Goal: Task Accomplishment & Management: Manage account settings

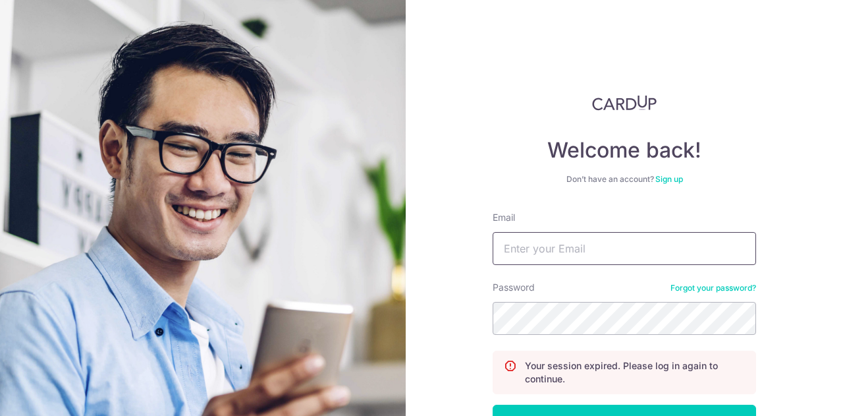
click at [634, 256] on input "Email" at bounding box center [624, 248] width 263 height 33
type input "[EMAIL_ADDRESS][DOMAIN_NAME]"
click at [493, 404] on button "Log in" at bounding box center [624, 420] width 263 height 33
drag, startPoint x: 0, startPoint y: 0, endPoint x: 627, endPoint y: 248, distance: 674.4
click at [627, 248] on input "Email" at bounding box center [624, 248] width 263 height 33
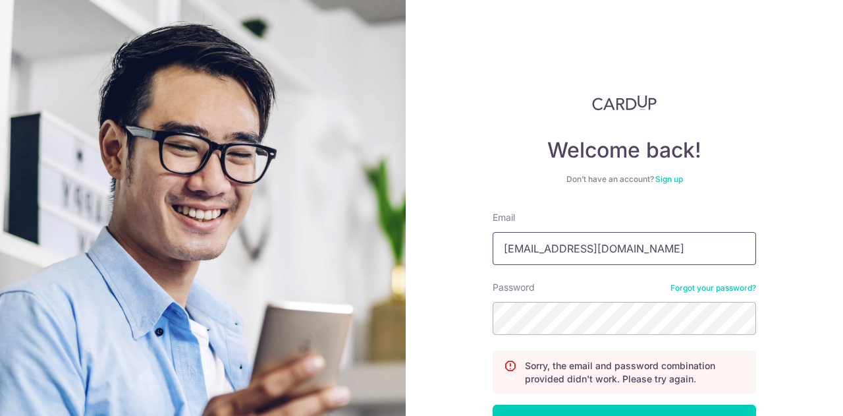
type input "[EMAIL_ADDRESS][DOMAIN_NAME]"
click at [493, 404] on button "Log in" at bounding box center [624, 420] width 263 height 33
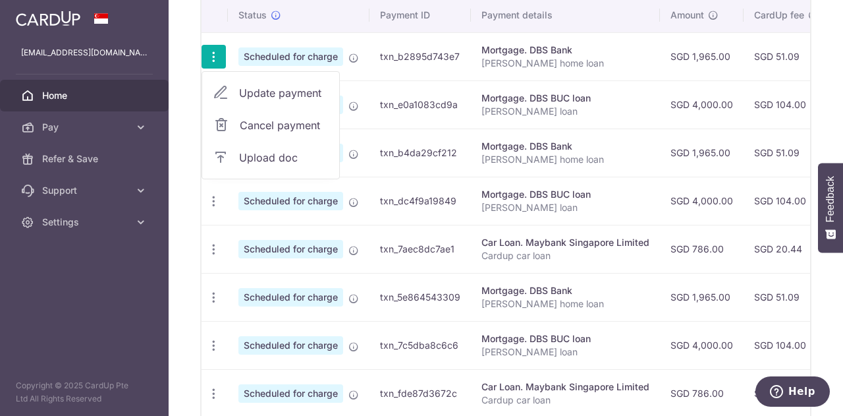
click at [286, 97] on span "Update payment" at bounding box center [284, 93] width 90 height 16
radio input "true"
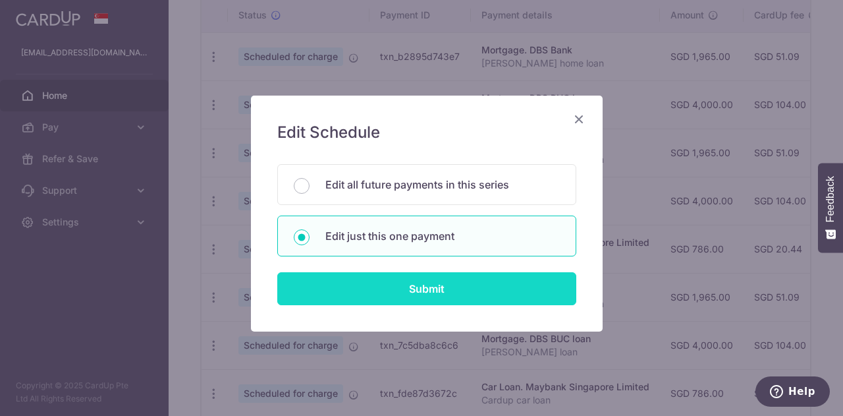
click at [433, 272] on input "Submit" at bounding box center [426, 288] width 299 height 33
radio input "true"
type input "1,965.00"
type input "[DATE]"
type input "[PERSON_NAME] home loan"
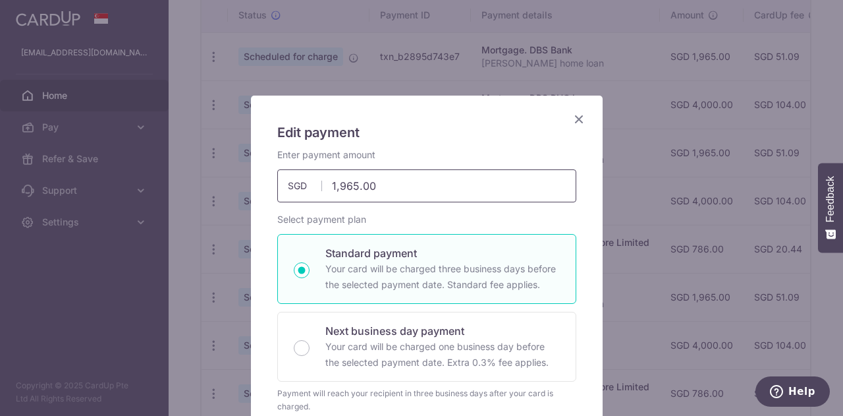
drag, startPoint x: 396, startPoint y: 186, endPoint x: 337, endPoint y: 184, distance: 59.3
click at [205, 184] on div "Edit payment By clicking apply, you will make changes to all payments to DBS Ba…" at bounding box center [421, 208] width 843 height 416
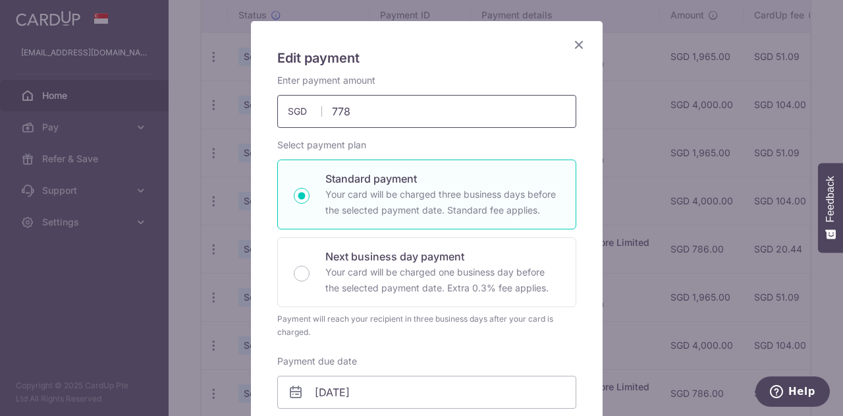
scroll to position [198, 0]
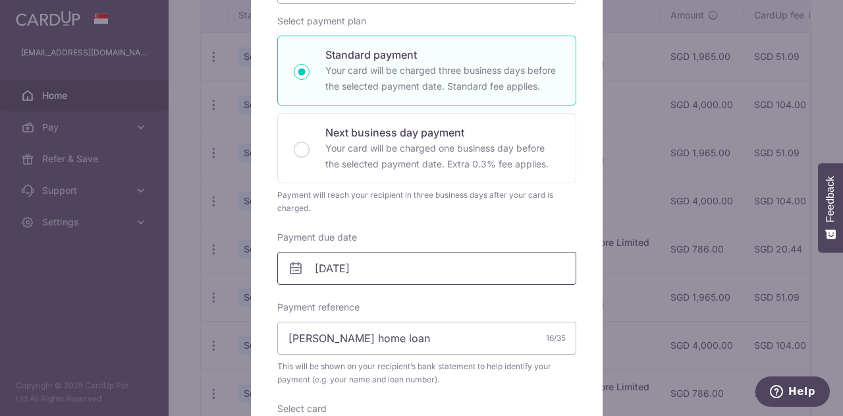
type input "778.00"
click at [277, 252] on input "[DATE]" at bounding box center [426, 268] width 299 height 33
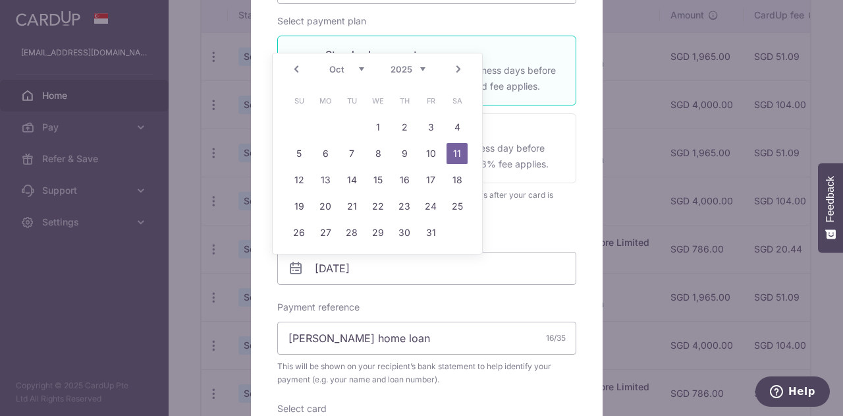
click link "Prev" at bounding box center [296, 69] width 16 height 16
click at [406, 132] on link "4" at bounding box center [404, 127] width 21 height 21
type input "[DATE]"
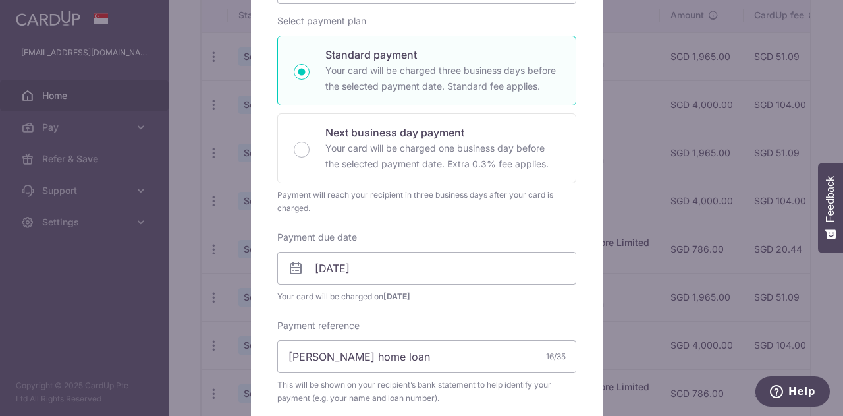
scroll to position [264, 0]
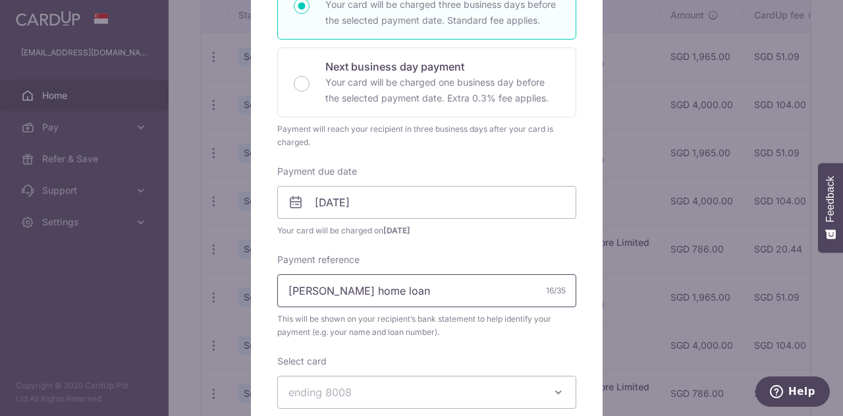
click at [516, 298] on input "[PERSON_NAME] home loan" at bounding box center [426, 290] width 299 height 33
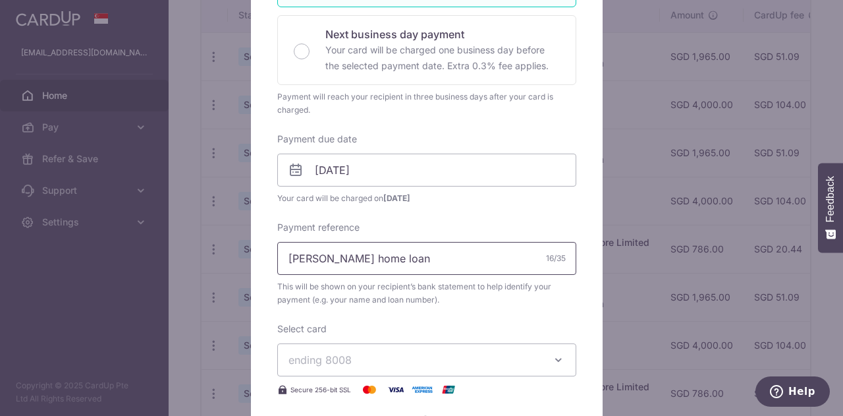
scroll to position [396, 0]
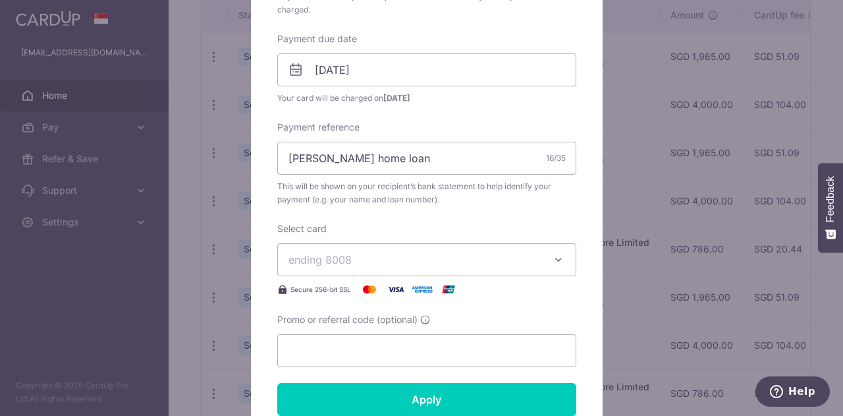
click at [491, 267] on button "ending 8008" at bounding box center [426, 259] width 299 height 33
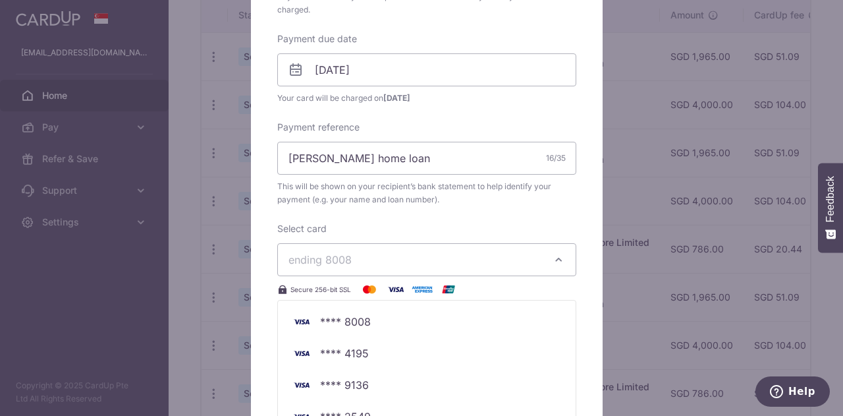
scroll to position [462, 0]
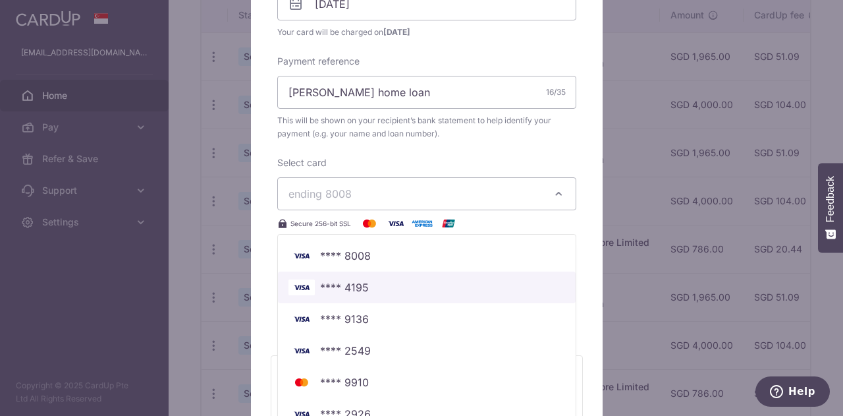
click at [361, 286] on span "**** 4195" at bounding box center [344, 287] width 49 height 16
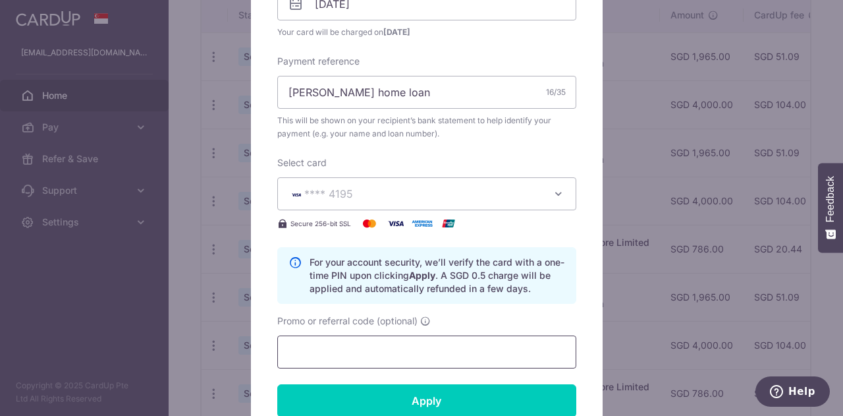
click at [398, 345] on input "Promo or referral code (optional)" at bounding box center [426, 351] width 299 height 33
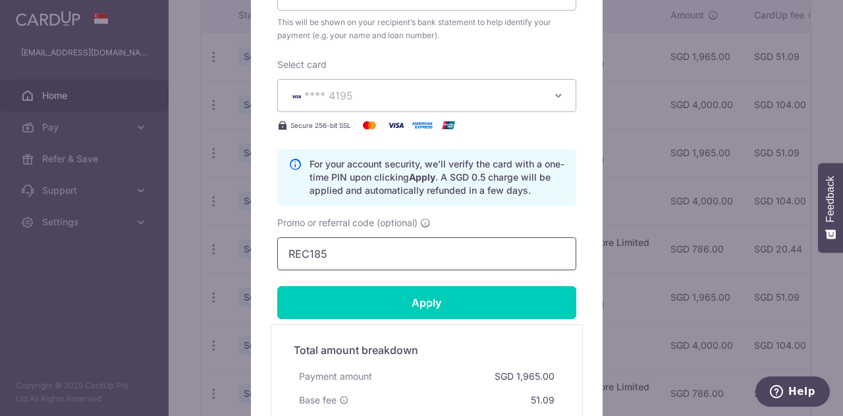
scroll to position [595, 0]
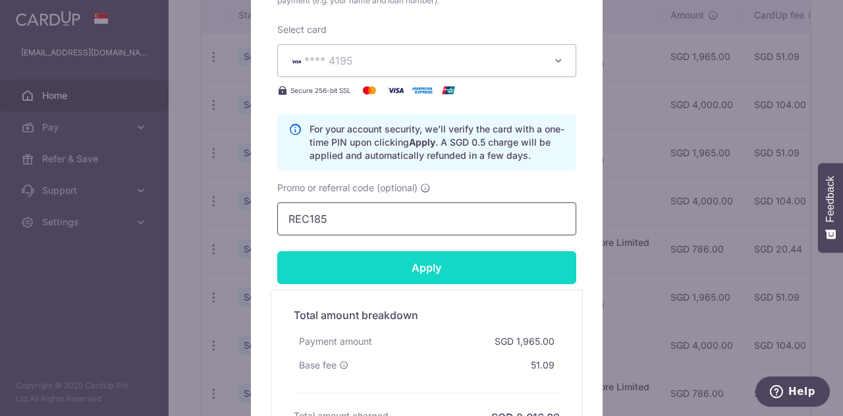
type input "REC185"
click at [277, 251] on input "Apply" at bounding box center [426, 267] width 299 height 33
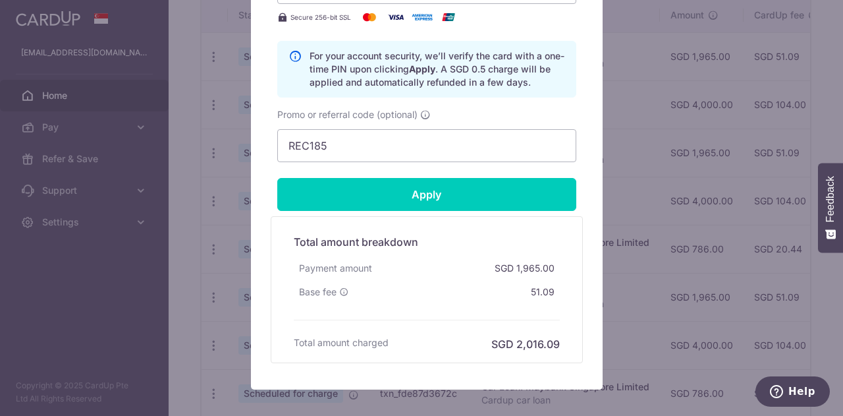
scroll to position [605, 0]
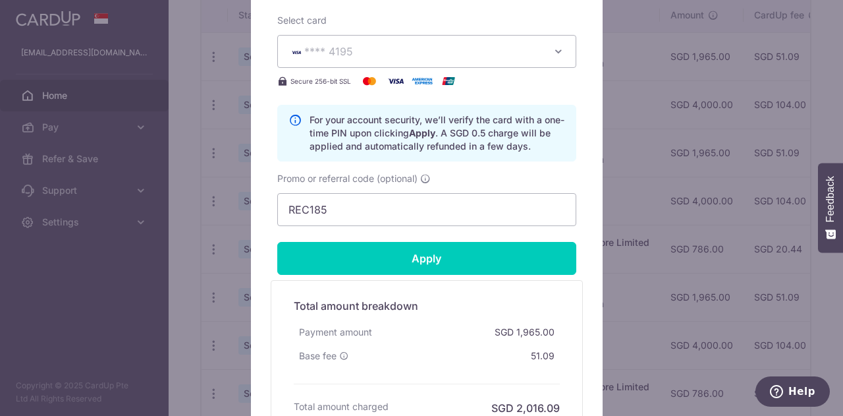
type input "Successfully Applied"
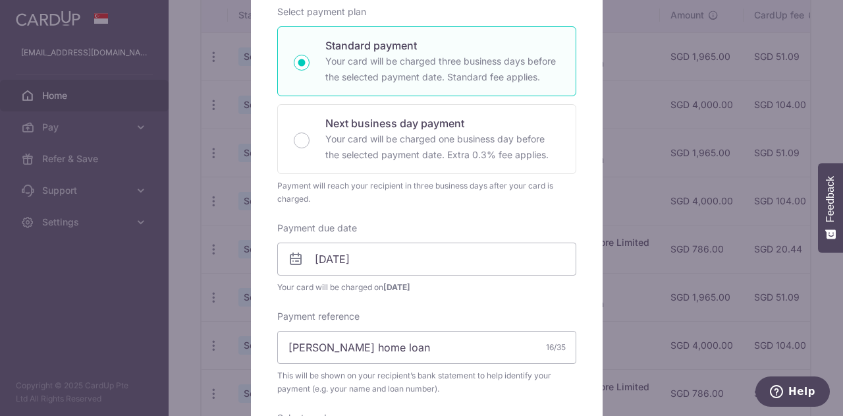
scroll to position [0, 0]
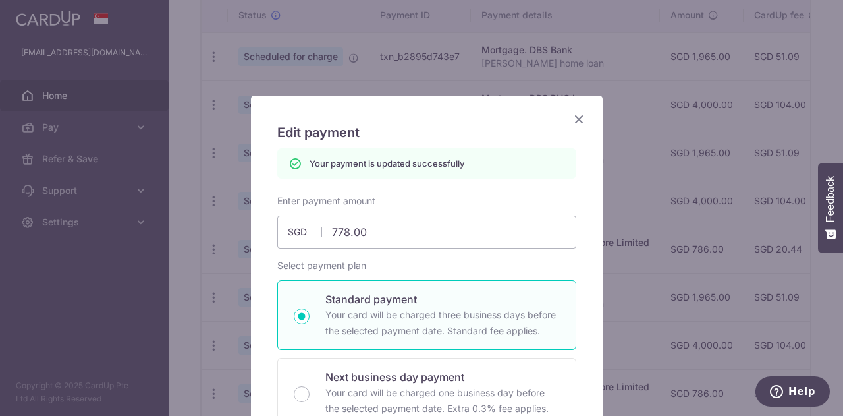
click at [571, 121] on icon "Close" at bounding box center [579, 119] width 16 height 16
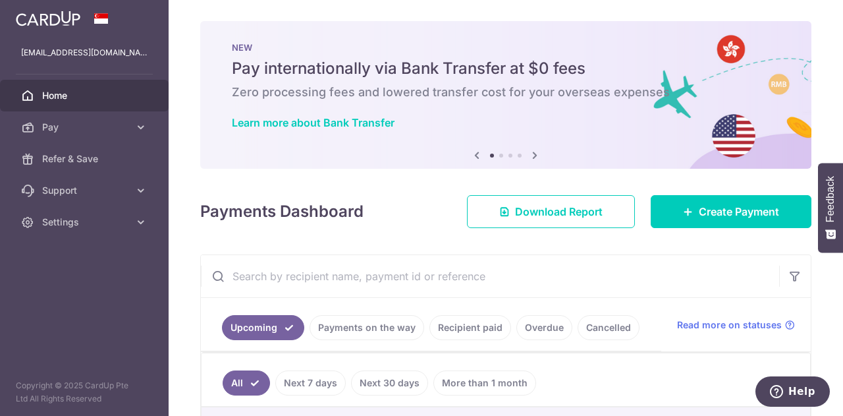
scroll to position [215, 0]
